Goal: Task Accomplishment & Management: Complete application form

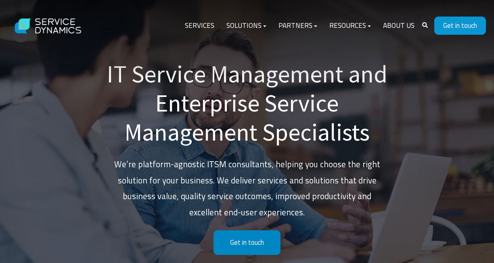
click at [246, 241] on link "Get in touch" at bounding box center [246, 242] width 67 height 25
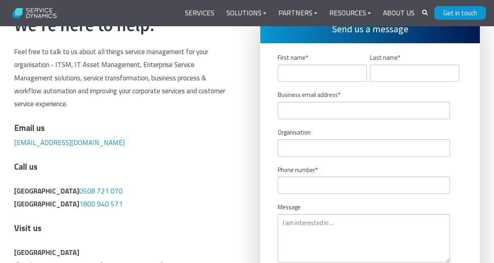
scroll to position [204, 0]
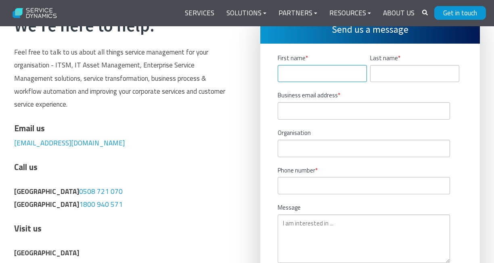
click at [295, 76] on input "First name *" at bounding box center [321, 73] width 89 height 17
type input "[PERSON_NAME]"
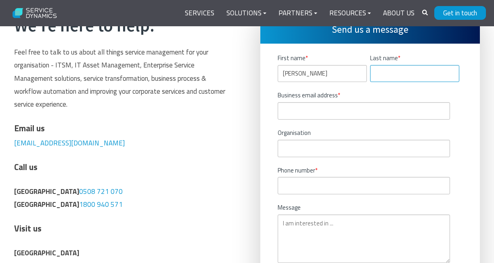
type input "[GEOGRAPHIC_DATA]"
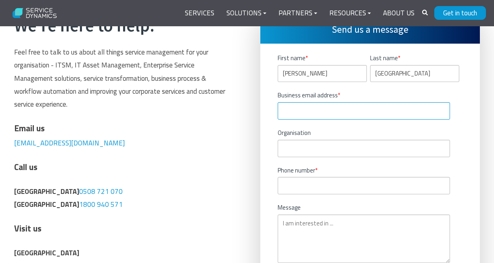
type input "[EMAIL_ADDRESS][DOMAIN_NAME]"
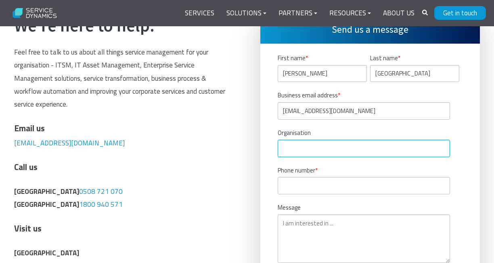
type input "Inner Onion"
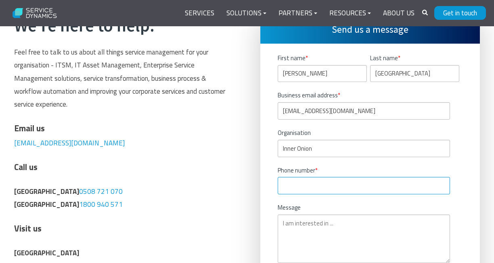
type input "16503158696"
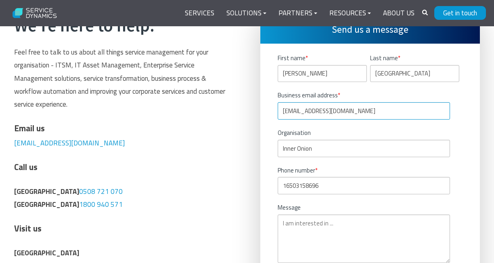
scroll to position [1, 0]
drag, startPoint x: 299, startPoint y: 112, endPoint x: 375, endPoint y: 112, distance: 75.8
click at [375, 112] on input "[EMAIL_ADDRESS][DOMAIN_NAME]" at bounding box center [363, 110] width 173 height 17
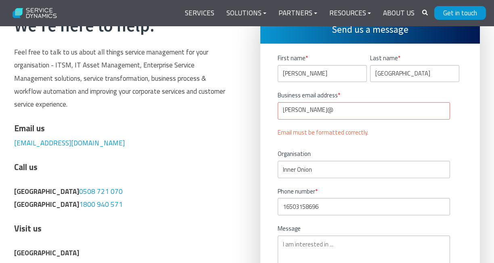
type input "[PERSON_NAME][EMAIL_ADDRESS][DOMAIN_NAME]"
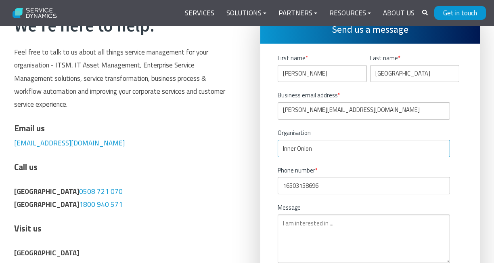
scroll to position [0, 0]
drag, startPoint x: 336, startPoint y: 148, endPoint x: 275, endPoint y: 144, distance: 61.5
click at [275, 144] on div "Send us a message First name * [PERSON_NAME] Last name * Kazan Business email a…" at bounding box center [369, 165] width 219 height 300
type input "Atomicwork"
click at [265, 159] on div "Send us a message First name * [PERSON_NAME] Last name * Kazan Business email a…" at bounding box center [369, 165] width 219 height 300
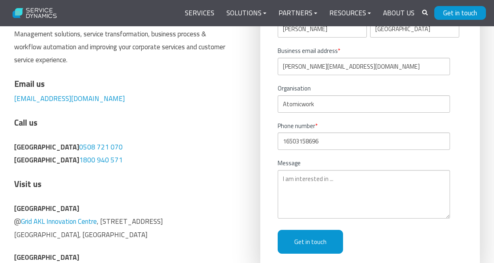
scroll to position [266, 0]
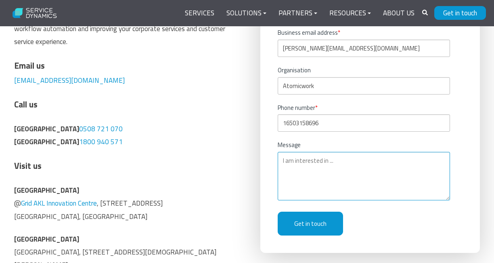
click at [293, 169] on textarea "Message" at bounding box center [363, 176] width 173 height 48
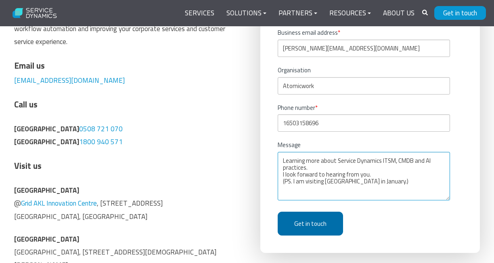
type textarea "Learning more about Service Dynamics ITSM, CMDB and AI practices. I look forwar…"
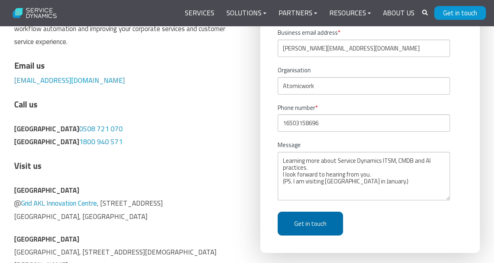
click at [311, 221] on input "Get in touch" at bounding box center [309, 223] width 65 height 24
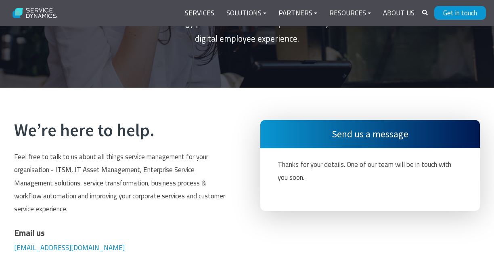
scroll to position [75, 0]
